Goal: Task Accomplishment & Management: Manage account settings

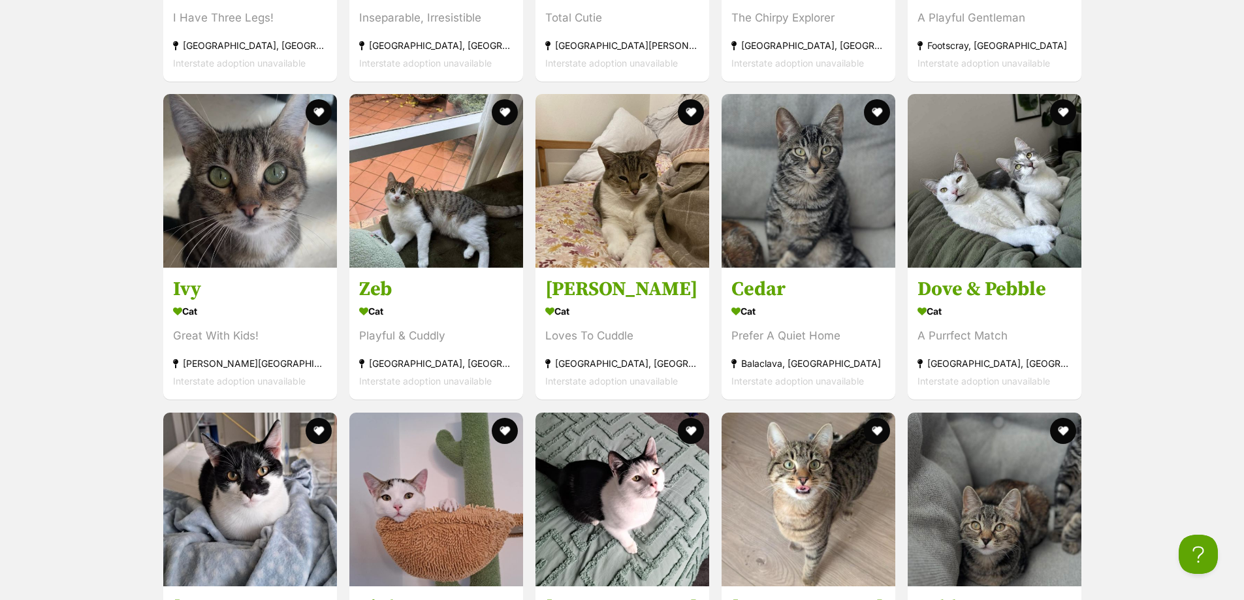
scroll to position [2809, 0]
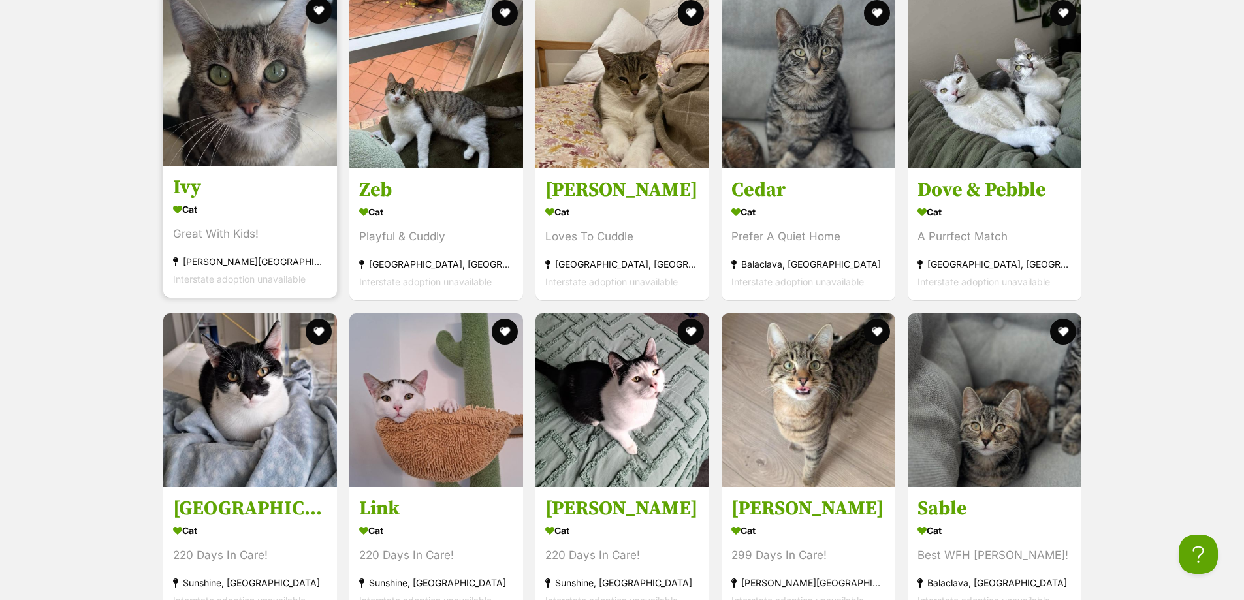
click at [257, 164] on img at bounding box center [250, 79] width 174 height 174
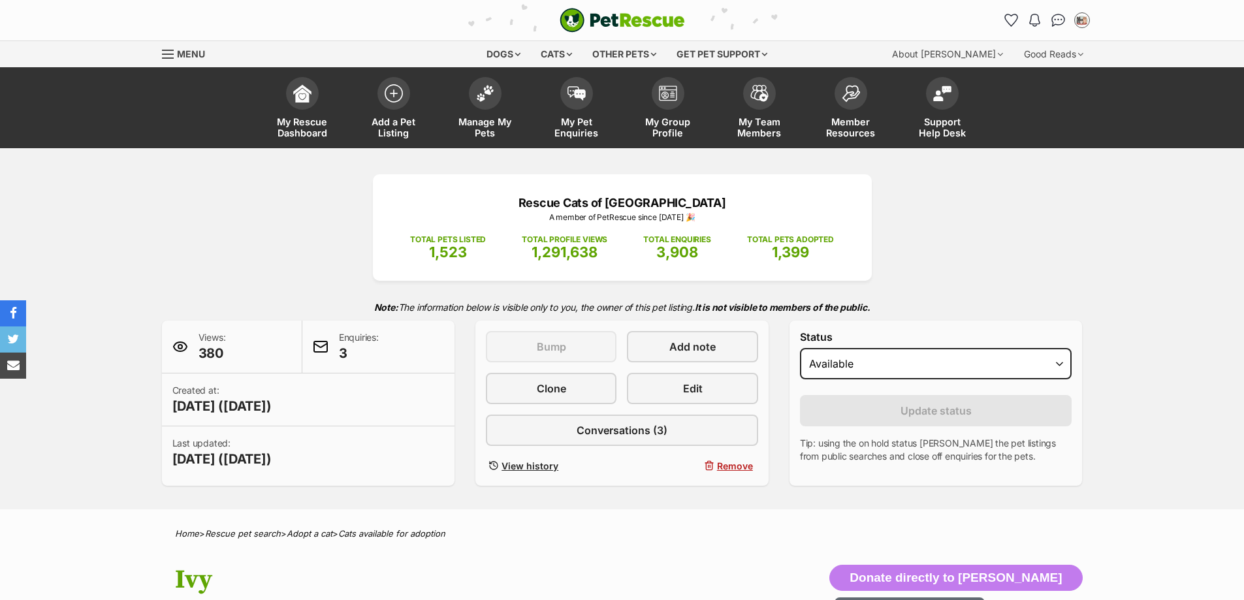
click at [800, 348] on select "Draft - not available as listing has enquires Available On hold Adopted" at bounding box center [936, 363] width 272 height 31
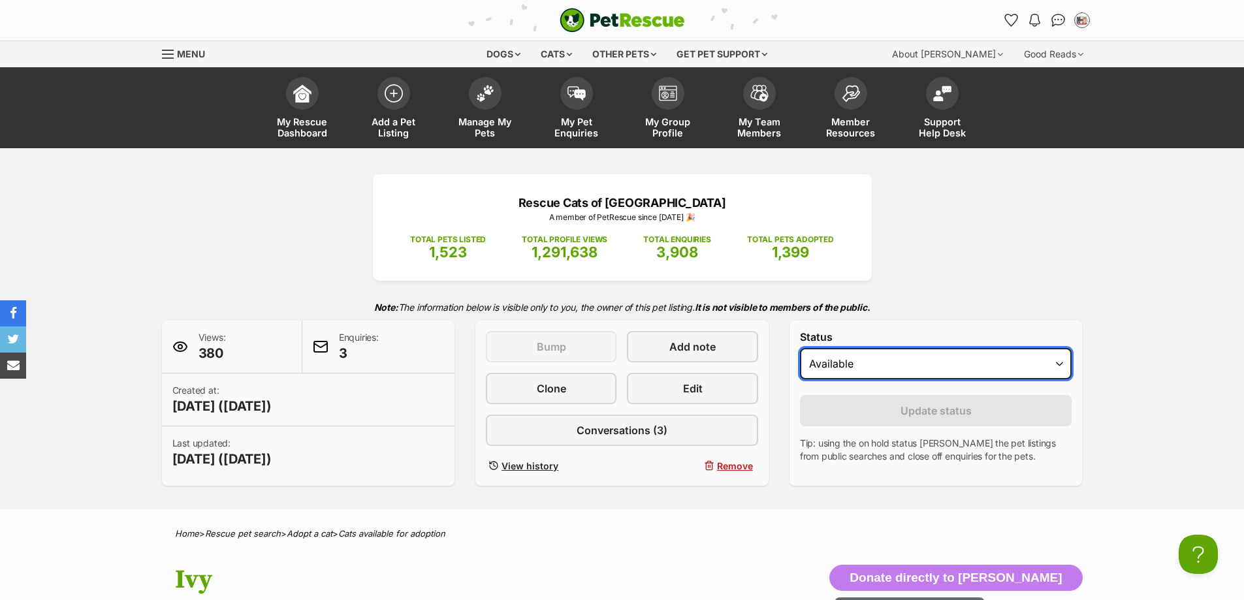
click at [860, 372] on select "Draft - not available as listing has enquires Available On hold Adopted" at bounding box center [936, 363] width 272 height 31
select select "on_hold"
click at [800, 348] on select "Draft - not available as listing has enquires Available On hold Adopted" at bounding box center [936, 363] width 272 height 31
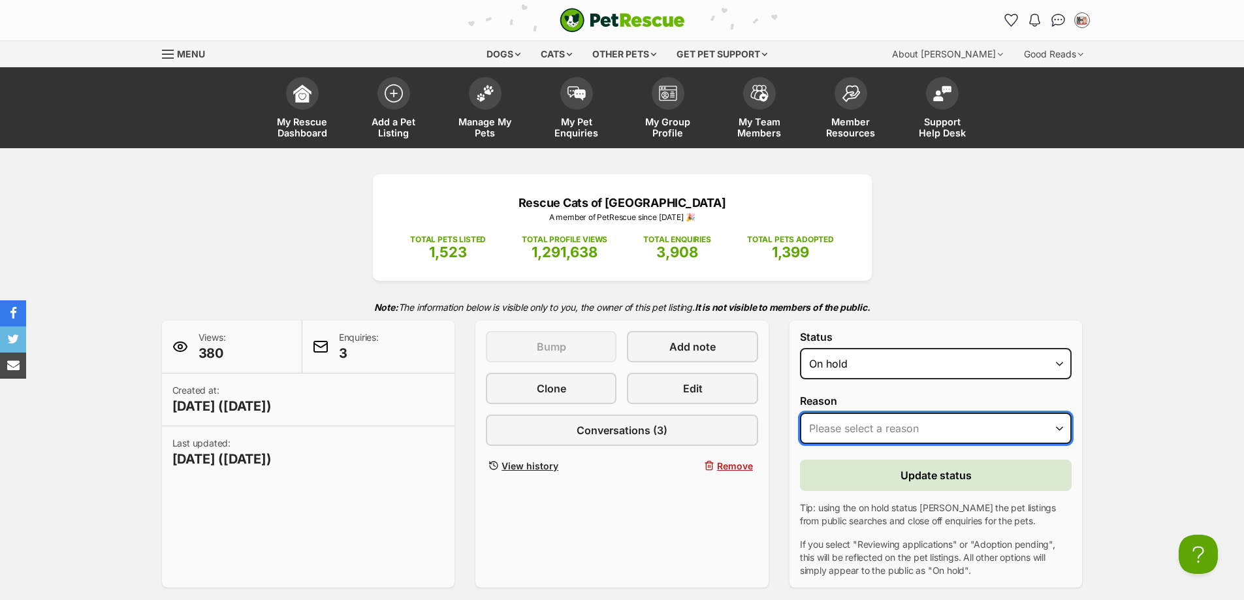
drag, startPoint x: 871, startPoint y: 419, endPoint x: 869, endPoint y: 438, distance: 19.1
click at [871, 419] on select "Please select a reason Medical reasons Reviewing applications Adoption pending …" at bounding box center [936, 428] width 272 height 31
select select "adoption_pending"
click at [800, 413] on select "Please select a reason Medical reasons Reviewing applications Adoption pending …" at bounding box center [936, 428] width 272 height 31
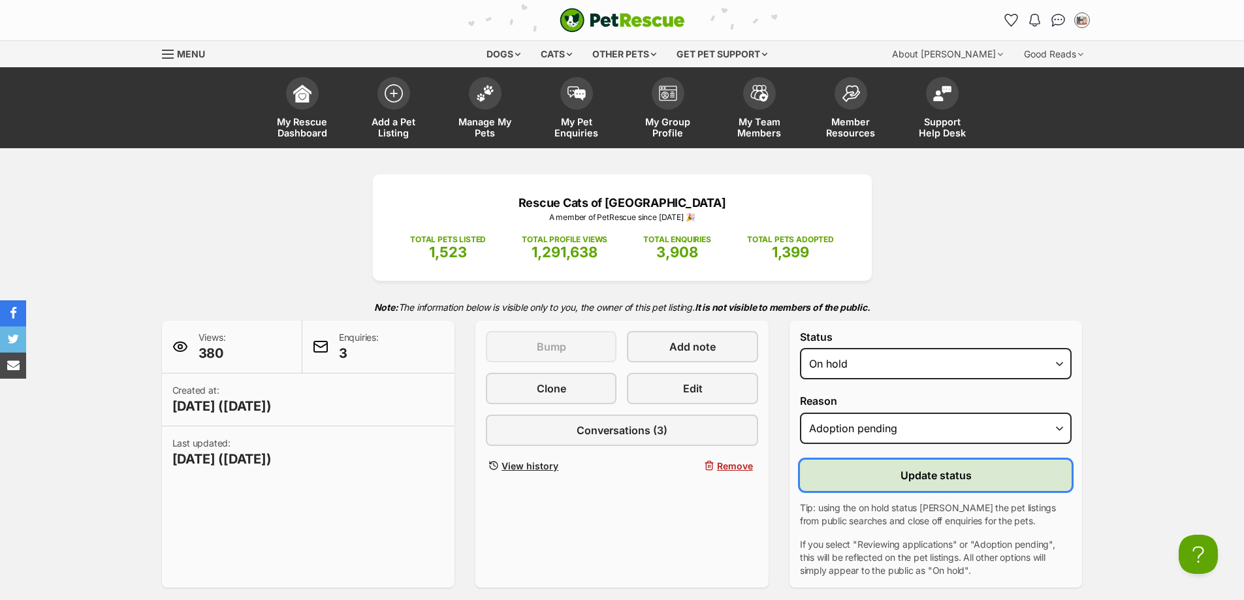
click at [886, 474] on button "Update status" at bounding box center [936, 475] width 272 height 31
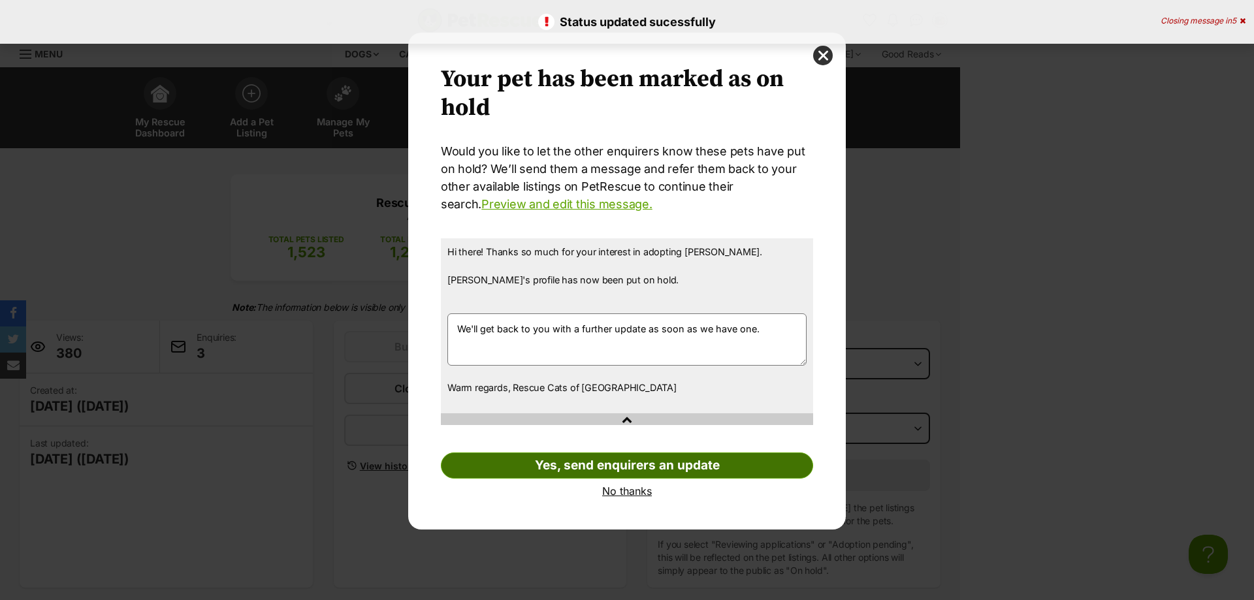
click at [649, 467] on link "Yes, send enquirers an update" at bounding box center [627, 466] width 372 height 26
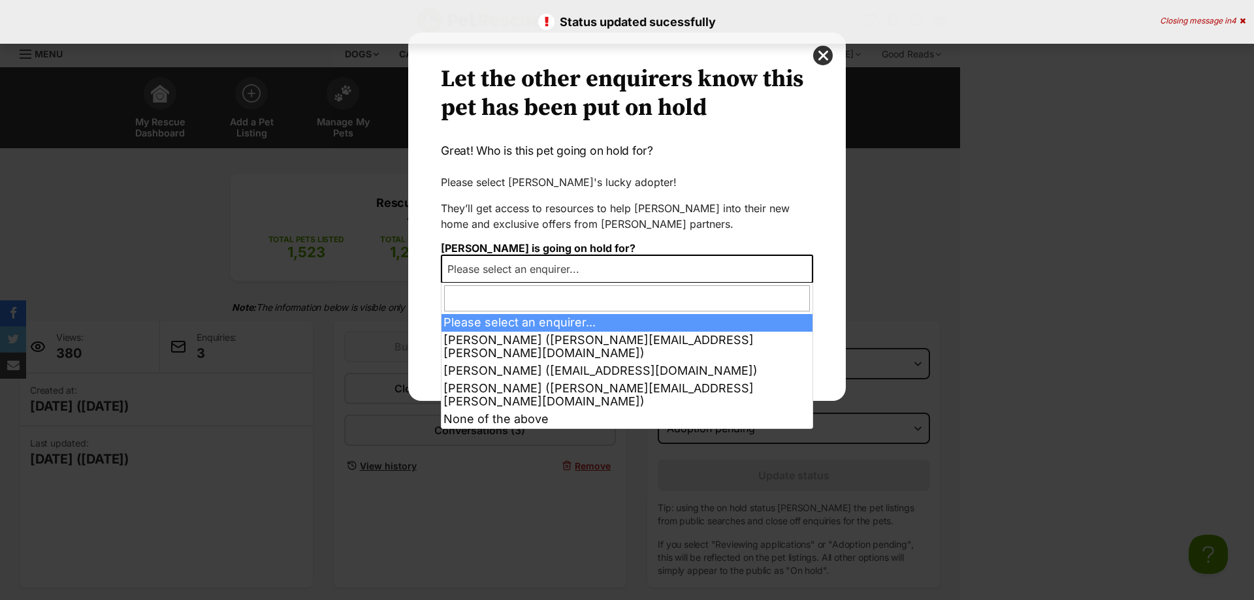
click at [620, 270] on span "Please select an enquirer..." at bounding box center [627, 269] width 372 height 29
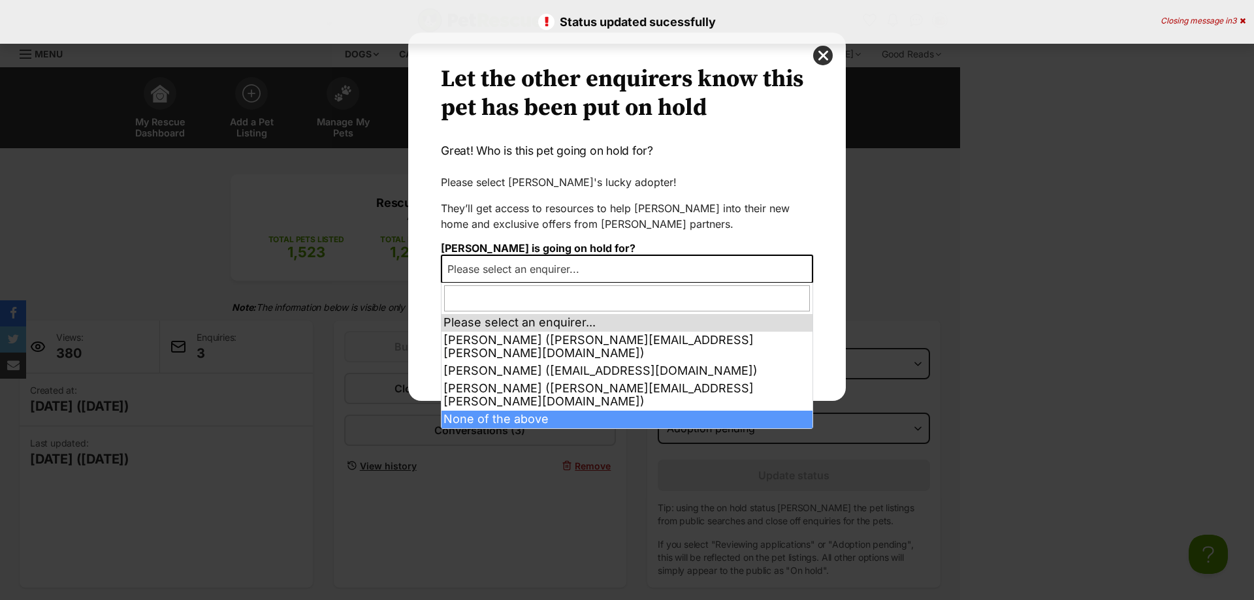
select select "other"
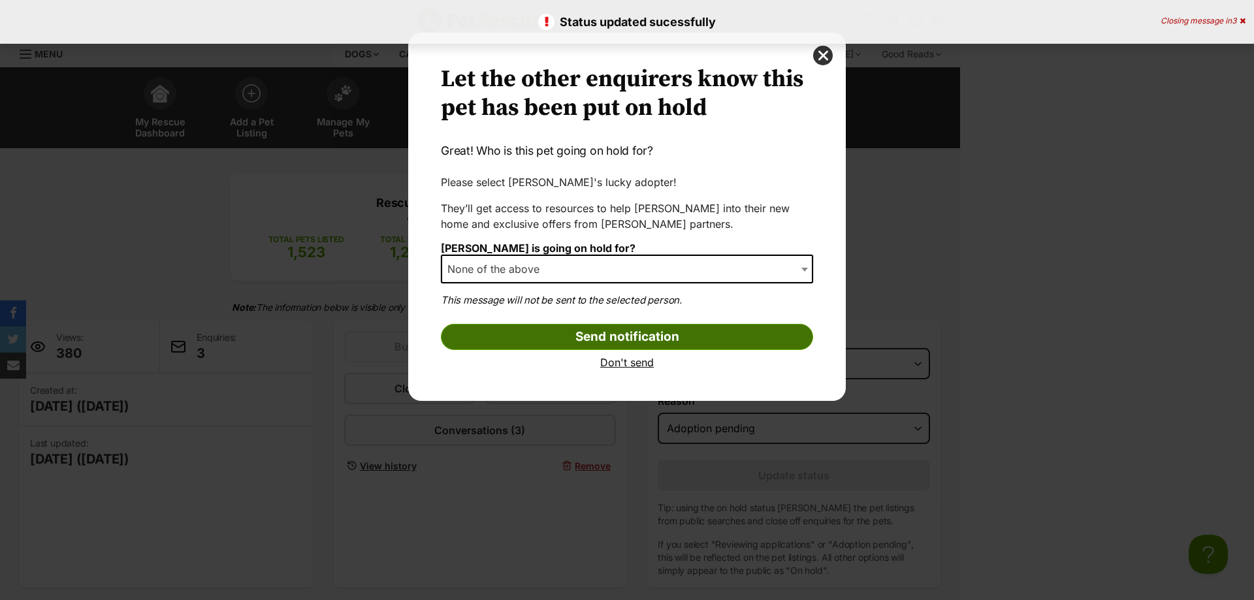
click at [575, 339] on input "Send notification" at bounding box center [627, 337] width 372 height 26
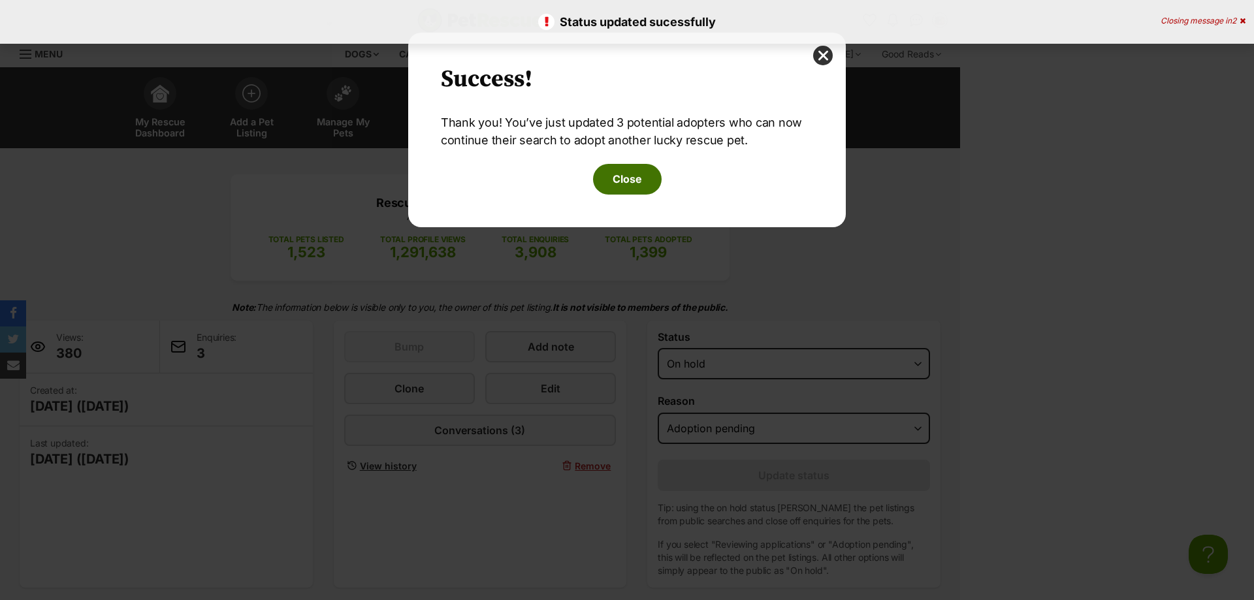
click at [630, 174] on button "Close" at bounding box center [627, 179] width 69 height 30
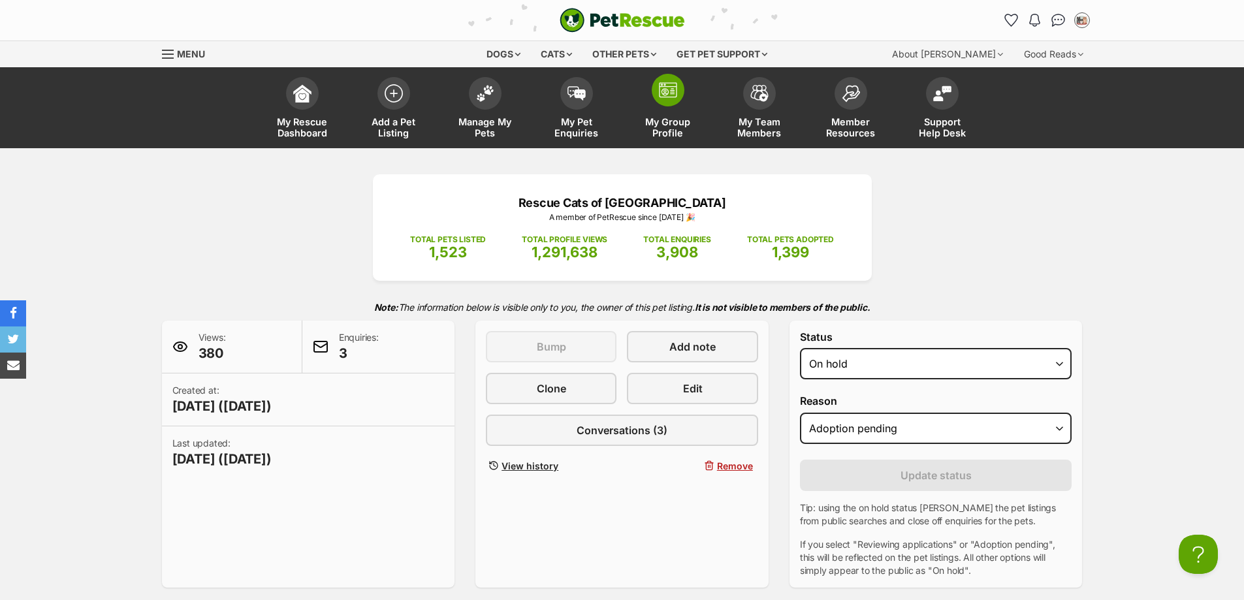
click at [688, 116] on link "My Group Profile" at bounding box center [667, 110] width 91 height 78
